Goal: Information Seeking & Learning: Learn about a topic

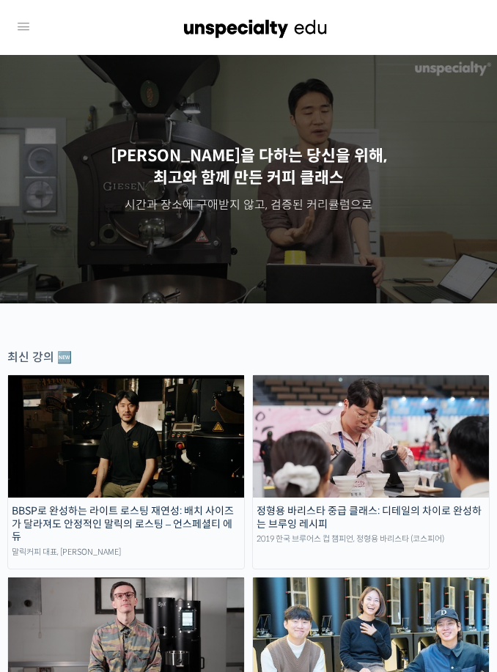
click at [23, 30] on icon at bounding box center [24, 27] width 18 height 18
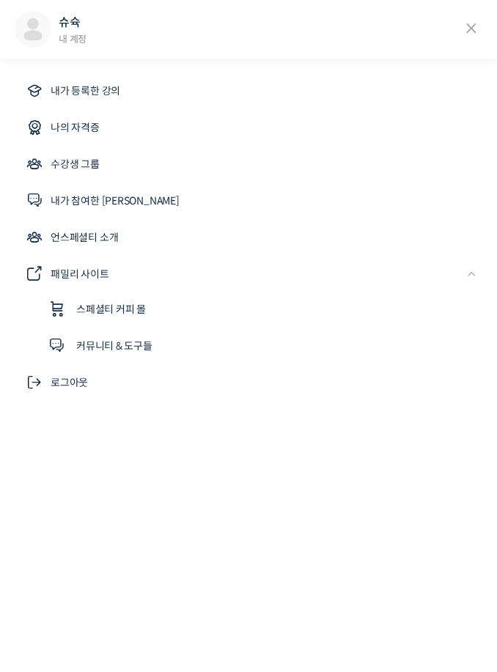
click at [210, 87] on link "내가 등록한 강의" at bounding box center [249, 90] width 468 height 35
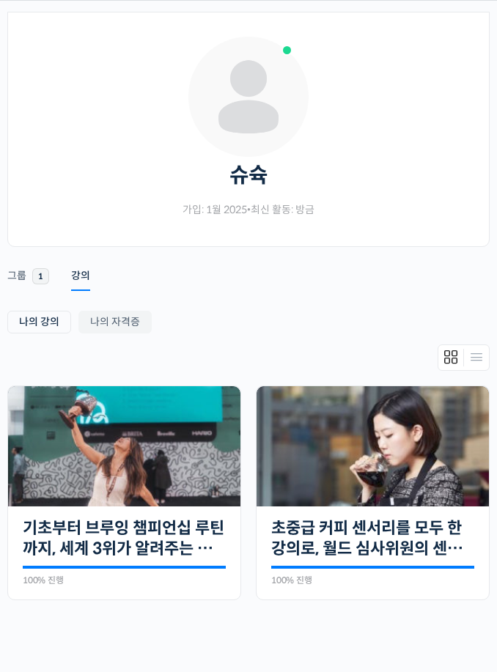
scroll to position [179, 0]
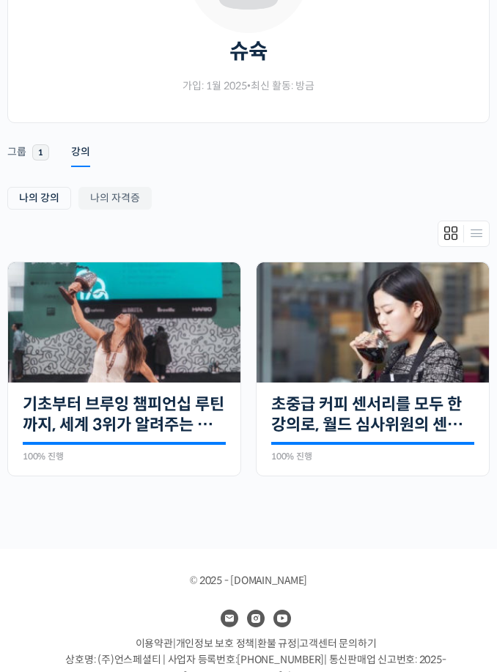
click at [405, 381] on img at bounding box center [373, 322] width 232 height 121
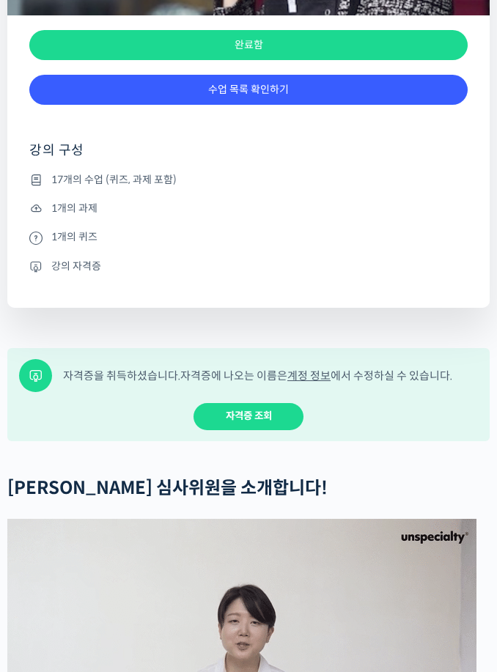
click at [419, 105] on link "수업 목록 확인하기" at bounding box center [248, 90] width 438 height 30
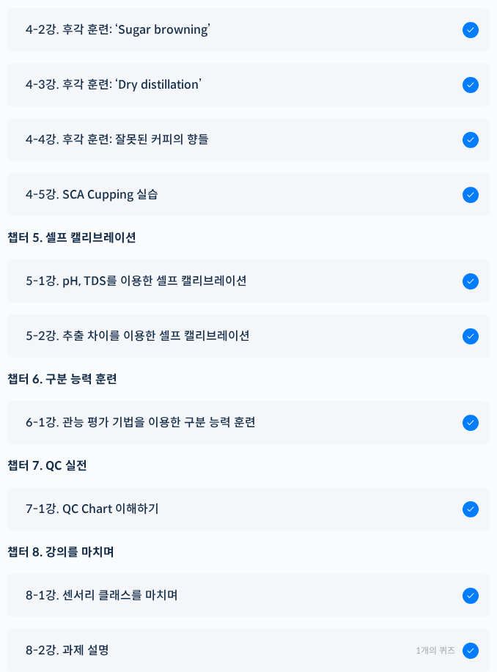
scroll to position [9995, 0]
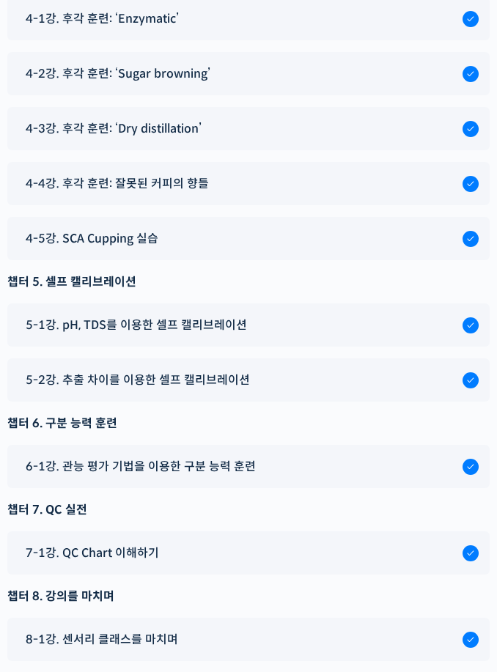
click at [400, 248] on div "4-5강. SCA Cupping 실습" at bounding box center [240, 239] width 444 height 20
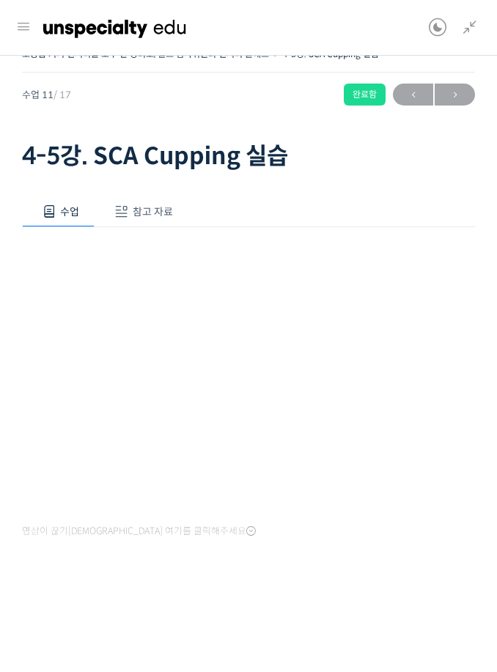
scroll to position [587, 0]
click at [429, 564] on div "수업 참고 자료 영상이 끊기[DEMOGRAPHIC_DATA]를 클릭해주세요 PPT 수업 자료 (클릭하시면 새 창에서 열립니다)" at bounding box center [248, 410] width 453 height 473
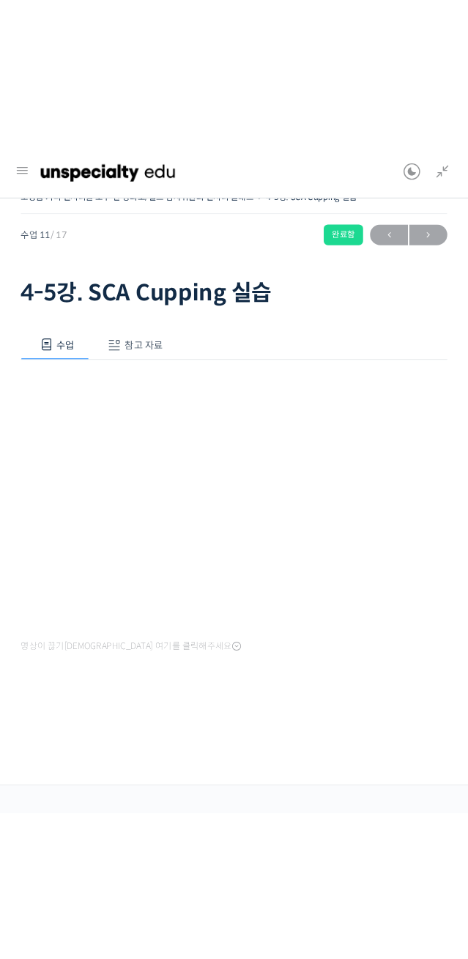
scroll to position [59, 0]
